Goal: Task Accomplishment & Management: Manage account settings

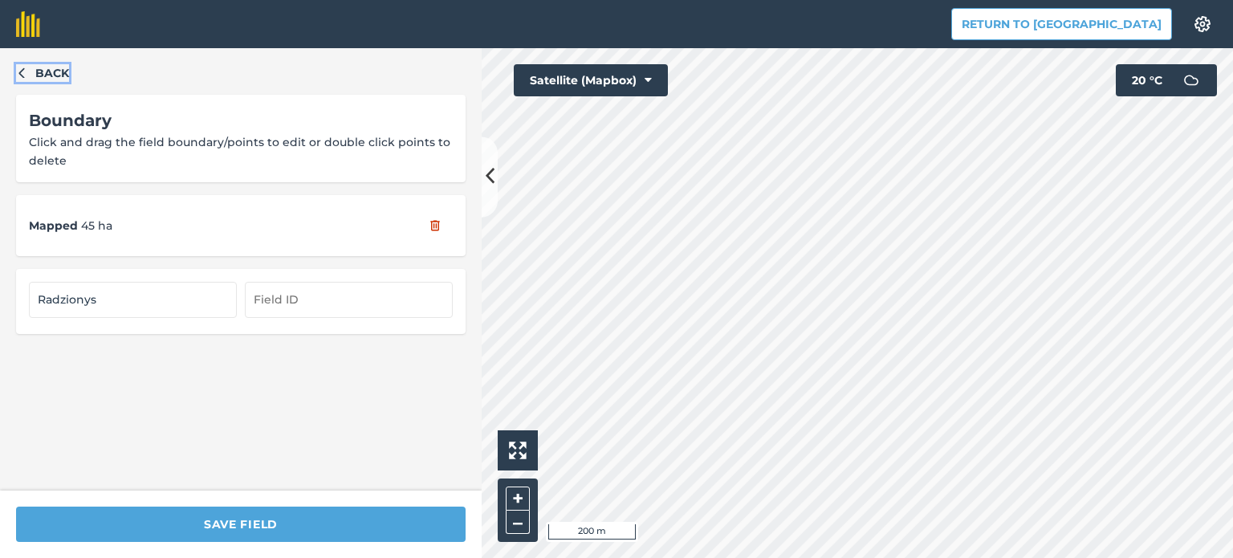
click at [17, 76] on icon "button" at bounding box center [21, 72] width 11 height 11
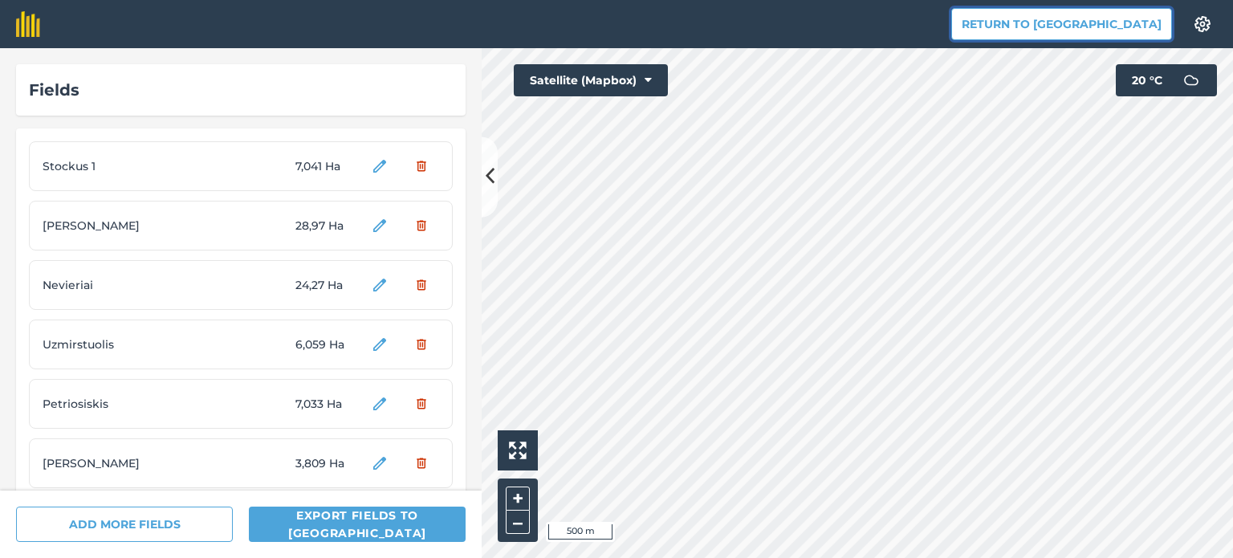
click at [1105, 26] on button "Return to [GEOGRAPHIC_DATA]" at bounding box center [1061, 24] width 221 height 32
